Goal: Information Seeking & Learning: Learn about a topic

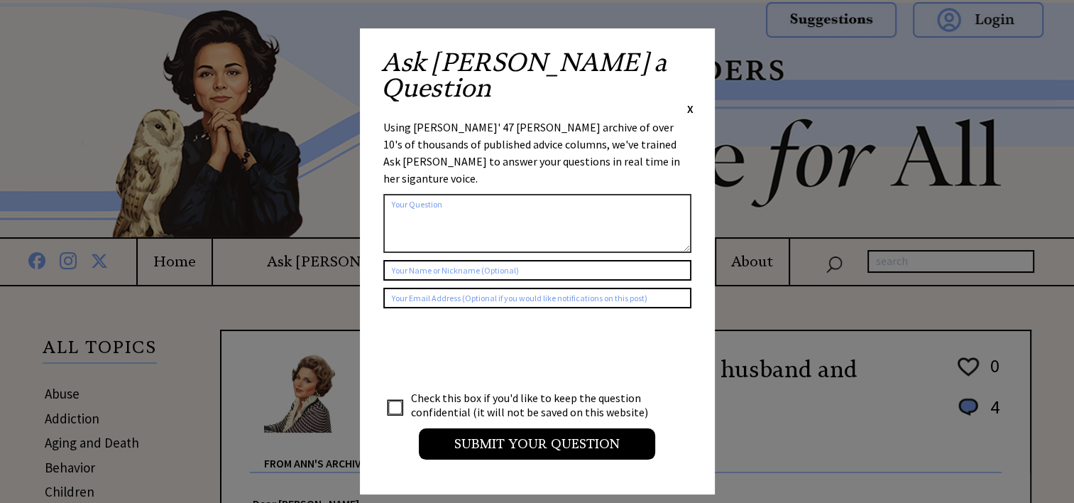
click at [692, 102] on span "X" at bounding box center [690, 109] width 6 height 14
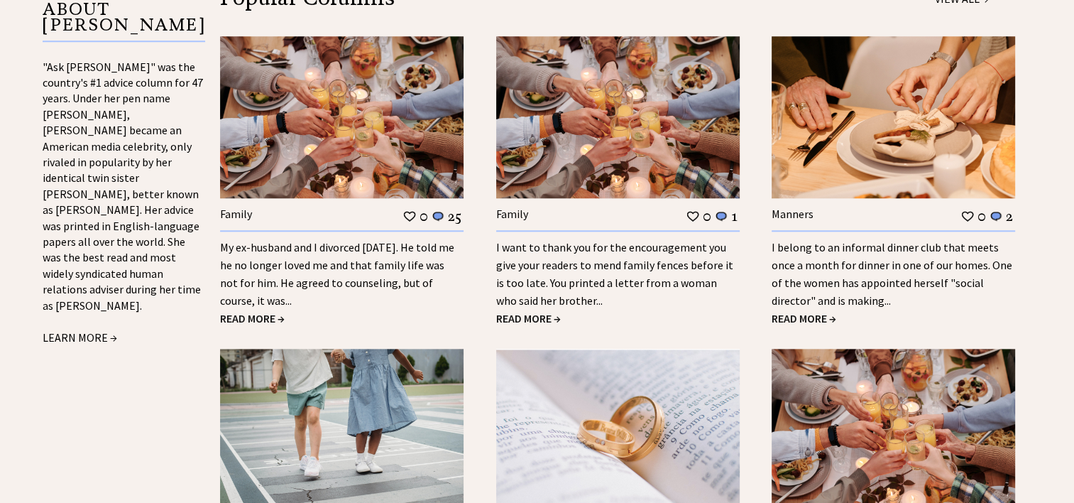
scroll to position [1420, 0]
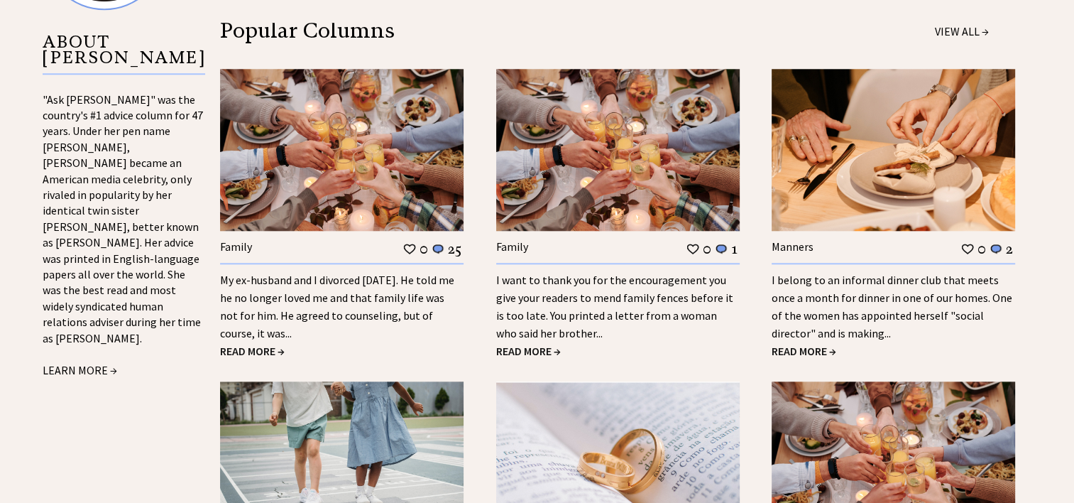
click at [962, 284] on div "I belong to an informal dinner club that meets once a month for dinner in one o…" at bounding box center [894, 303] width 244 height 80
click at [940, 290] on link "I belong to an informal dinner club that meets once a month for dinner in one o…" at bounding box center [892, 306] width 241 height 67
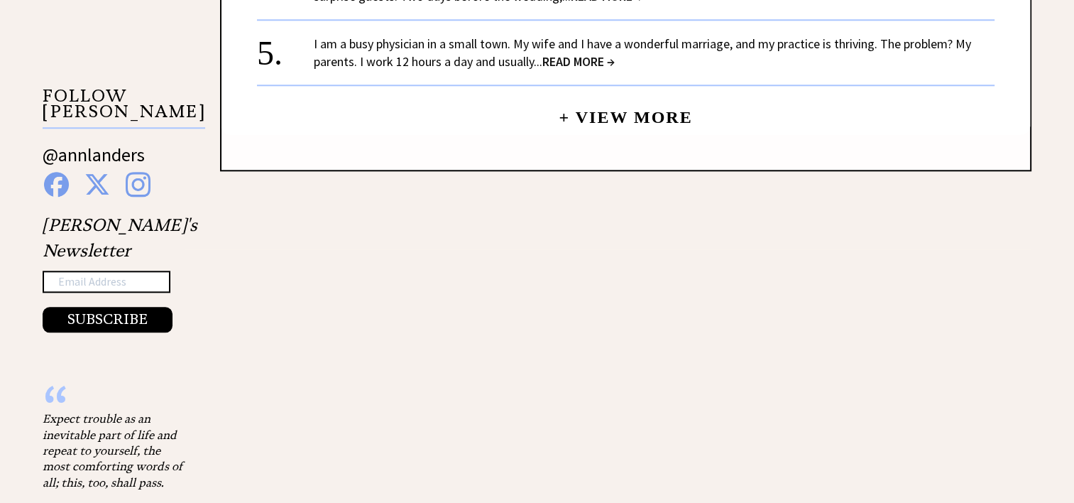
scroll to position [1704, 0]
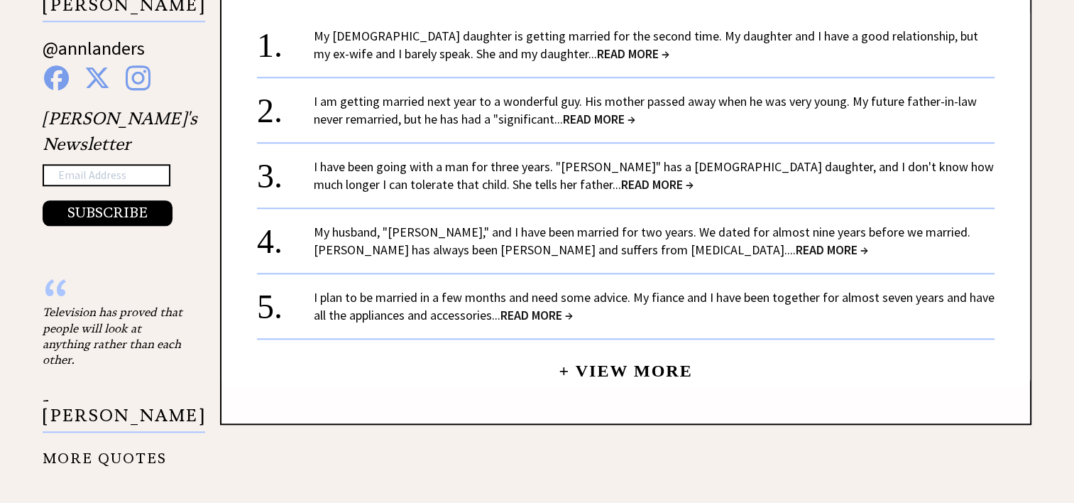
scroll to position [1420, 0]
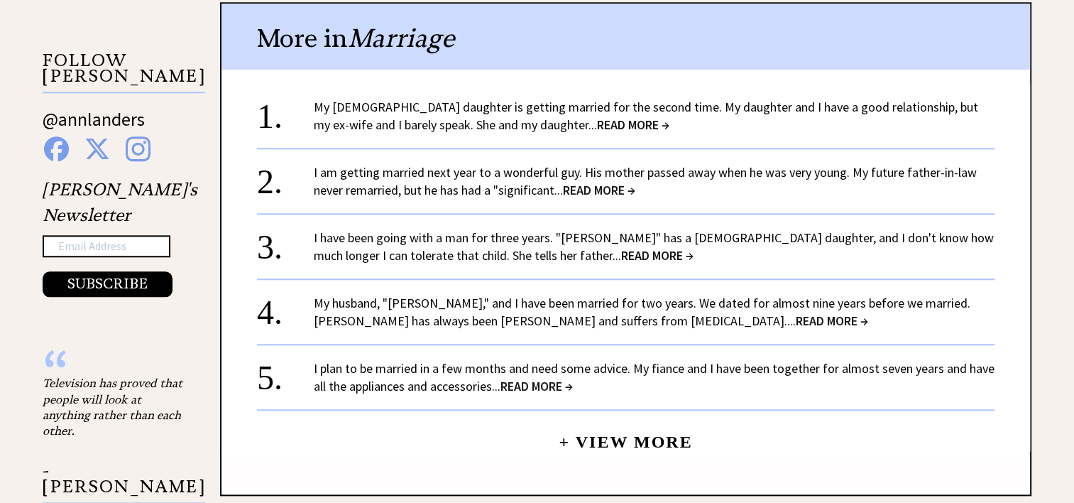
click at [796, 328] on span "READ MORE →" at bounding box center [832, 320] width 72 height 16
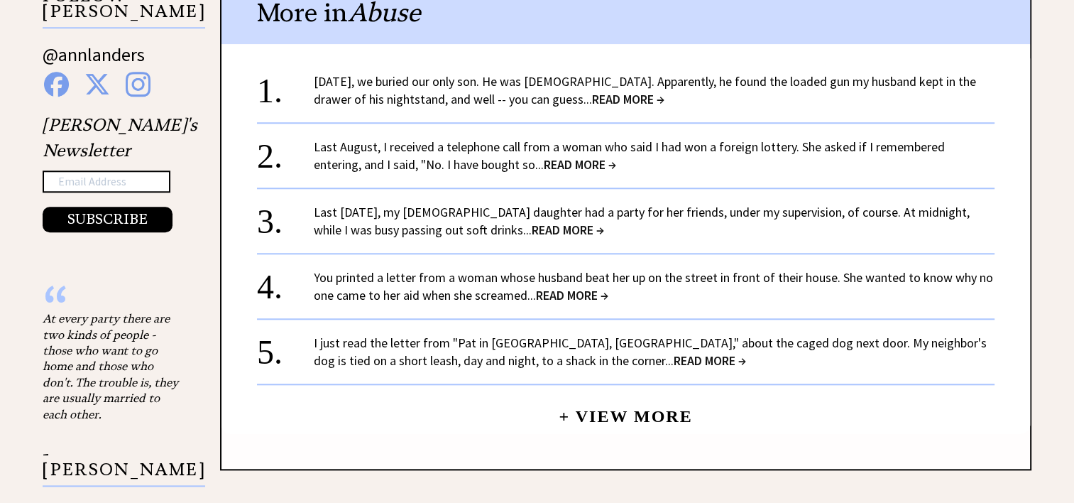
scroll to position [1349, 0]
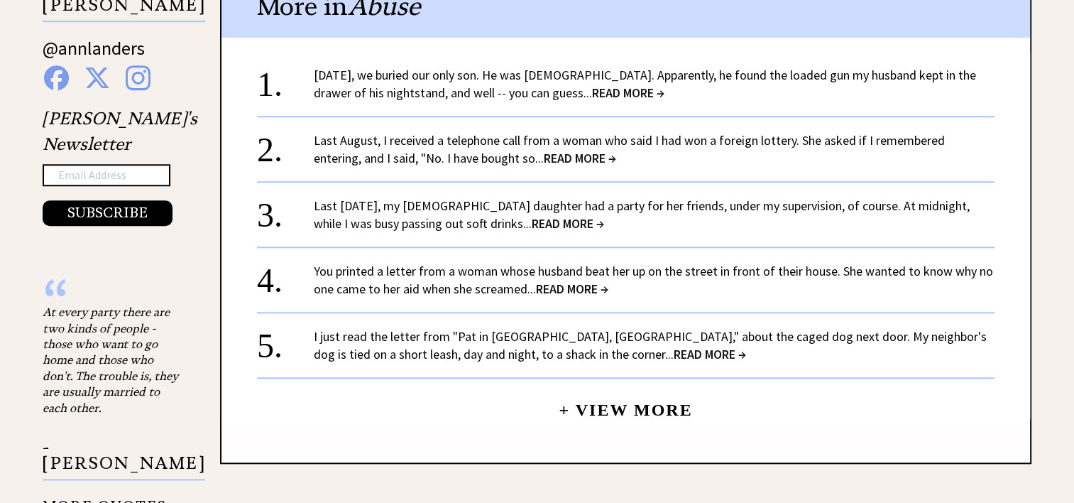
click at [532, 215] on span "READ MORE →" at bounding box center [568, 223] width 72 height 16
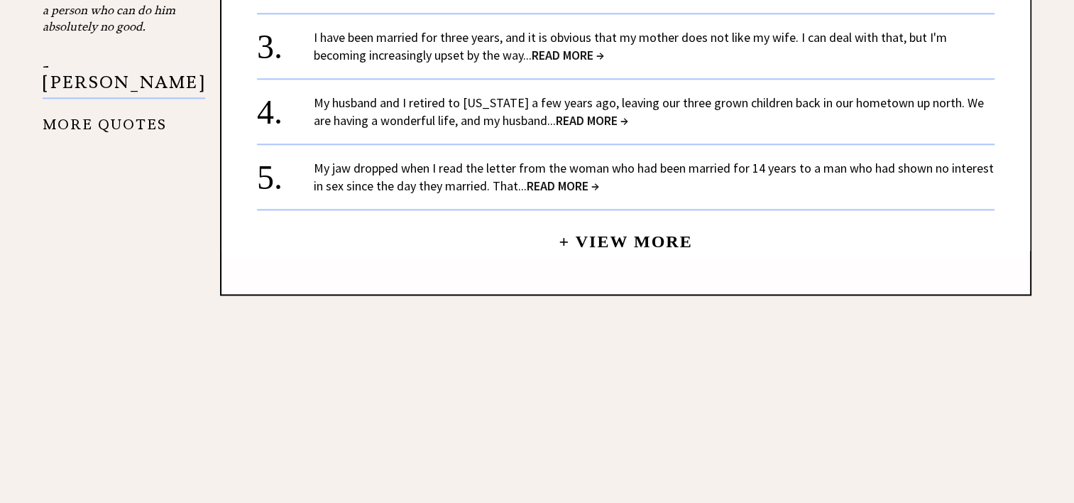
scroll to position [1697, 0]
